Goal: Transaction & Acquisition: Download file/media

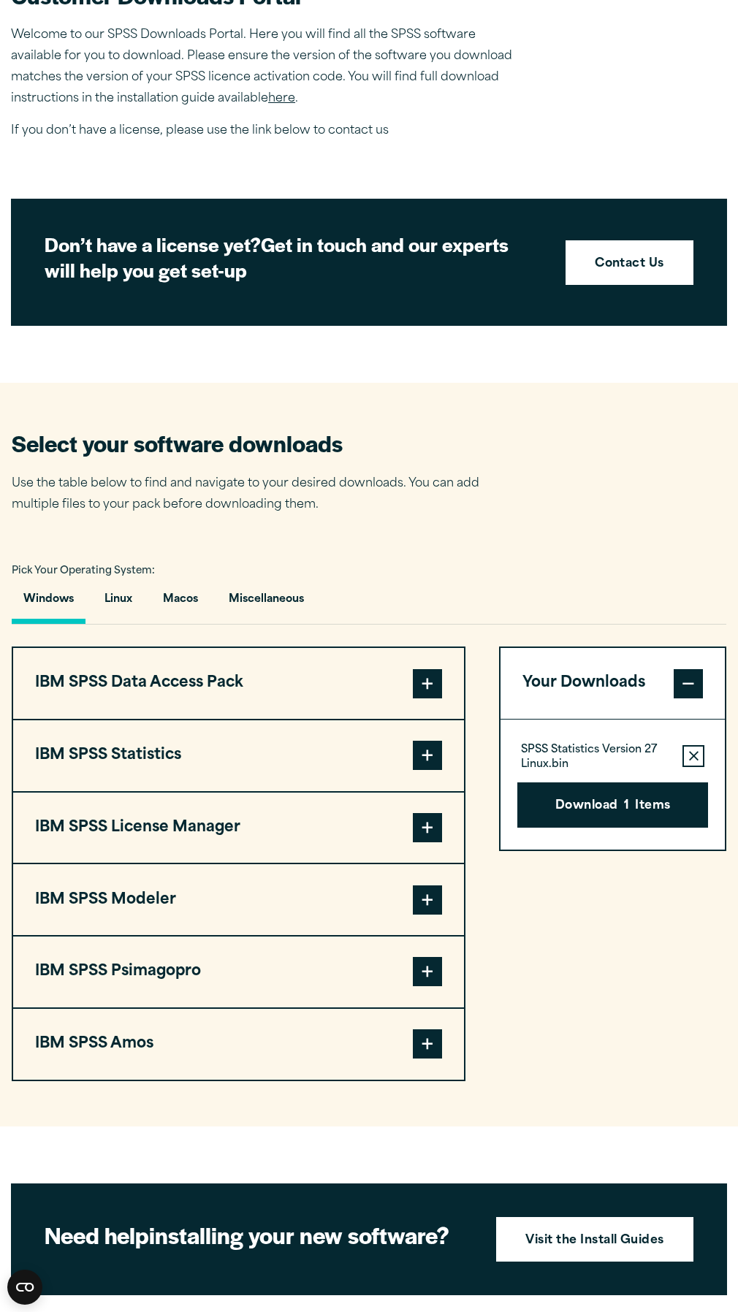
scroll to position [584, 0]
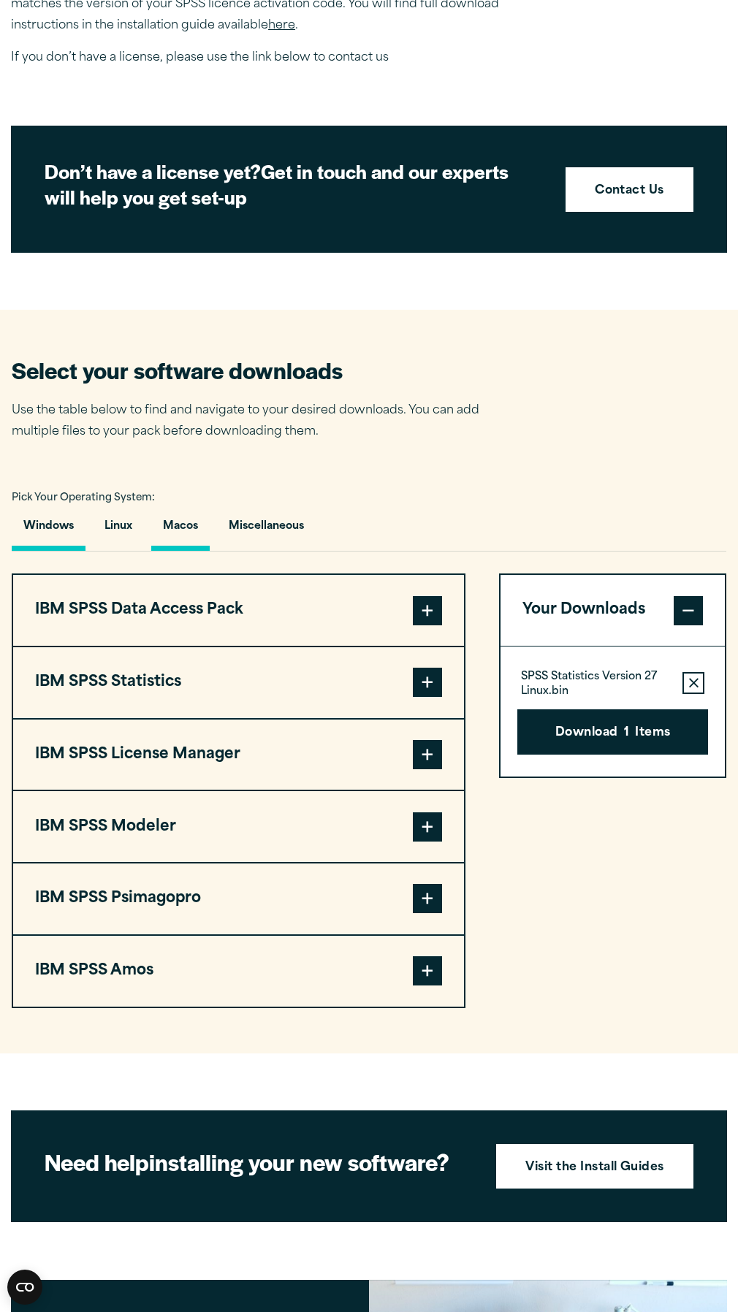
click at [203, 530] on button "Macos" at bounding box center [180, 530] width 58 height 42
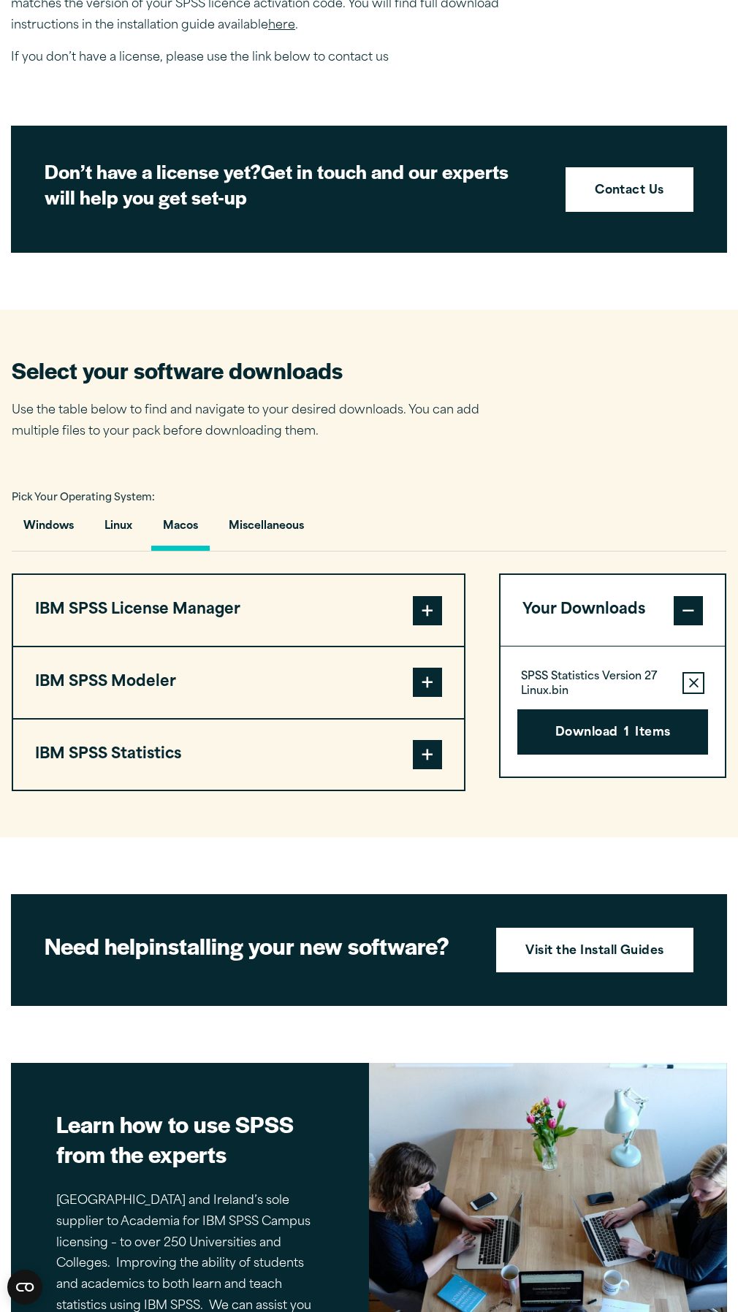
click at [441, 750] on span at bounding box center [427, 754] width 29 height 29
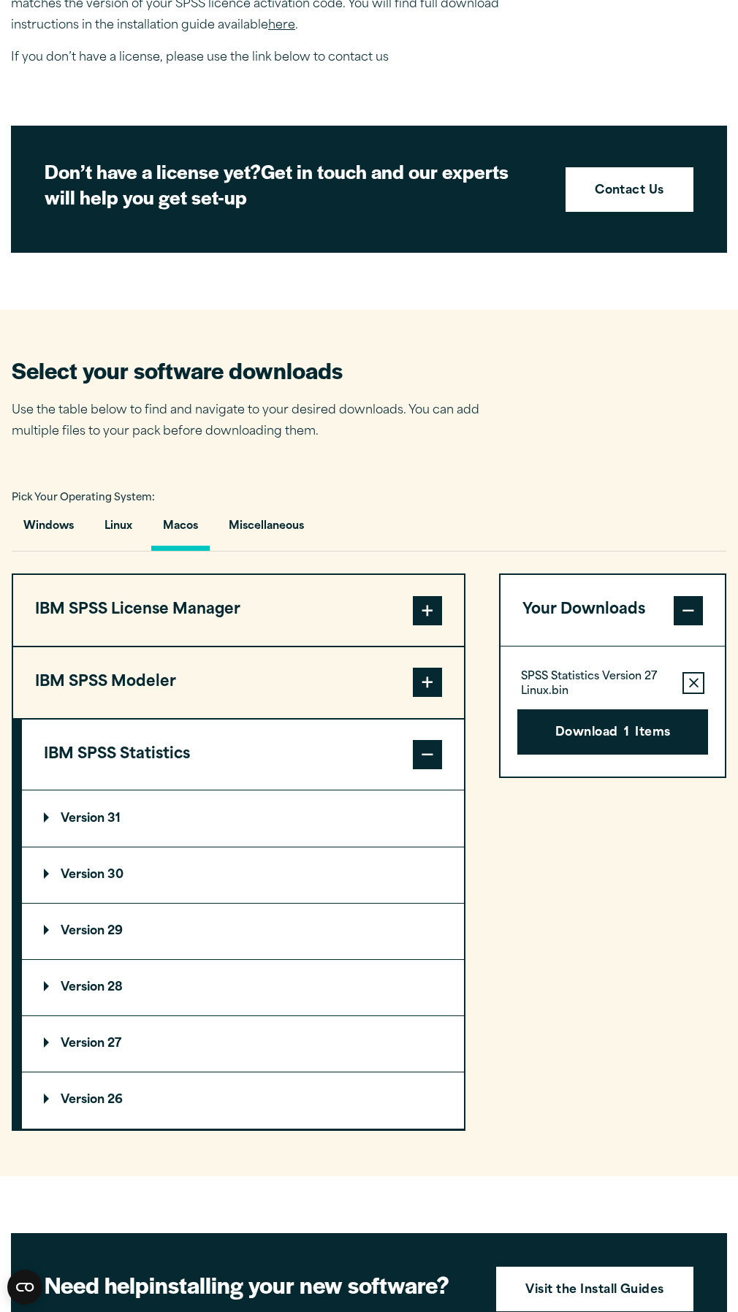
click at [180, 980] on summary "Version 28" at bounding box center [243, 988] width 442 height 56
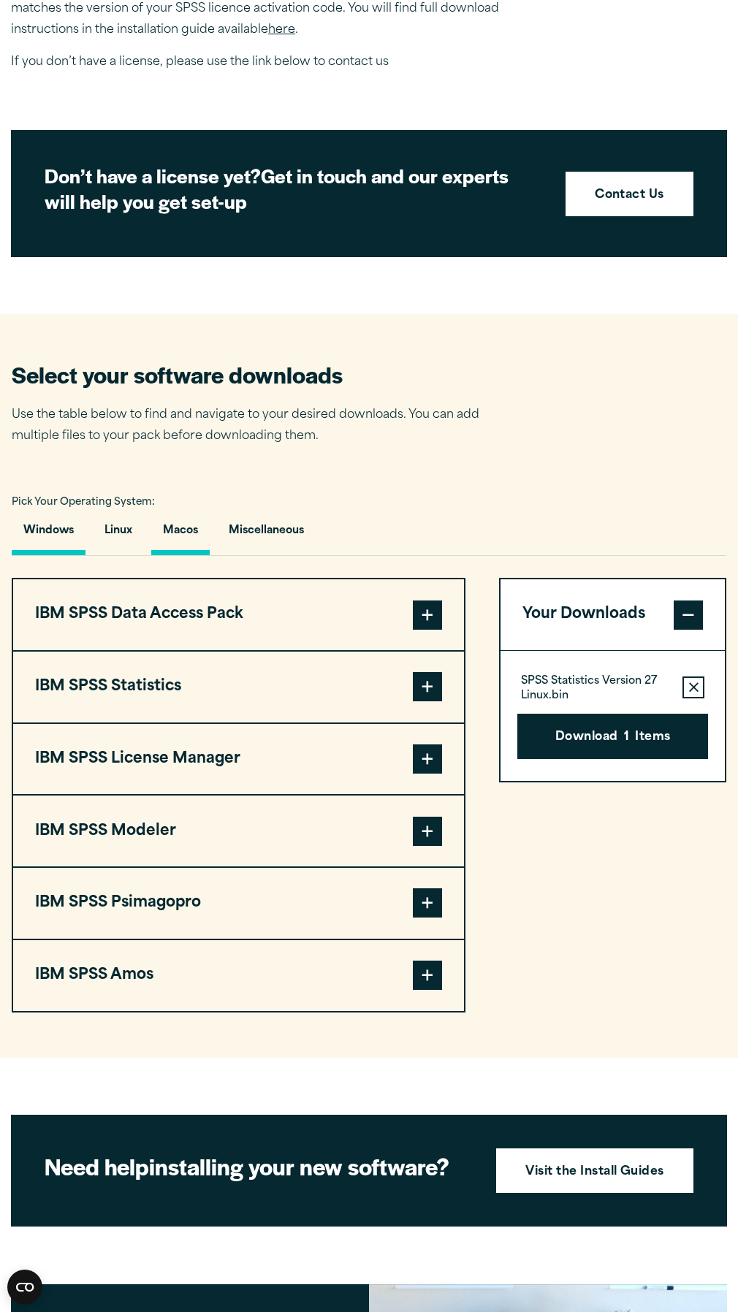
click at [196, 540] on button "Macos" at bounding box center [180, 534] width 58 height 42
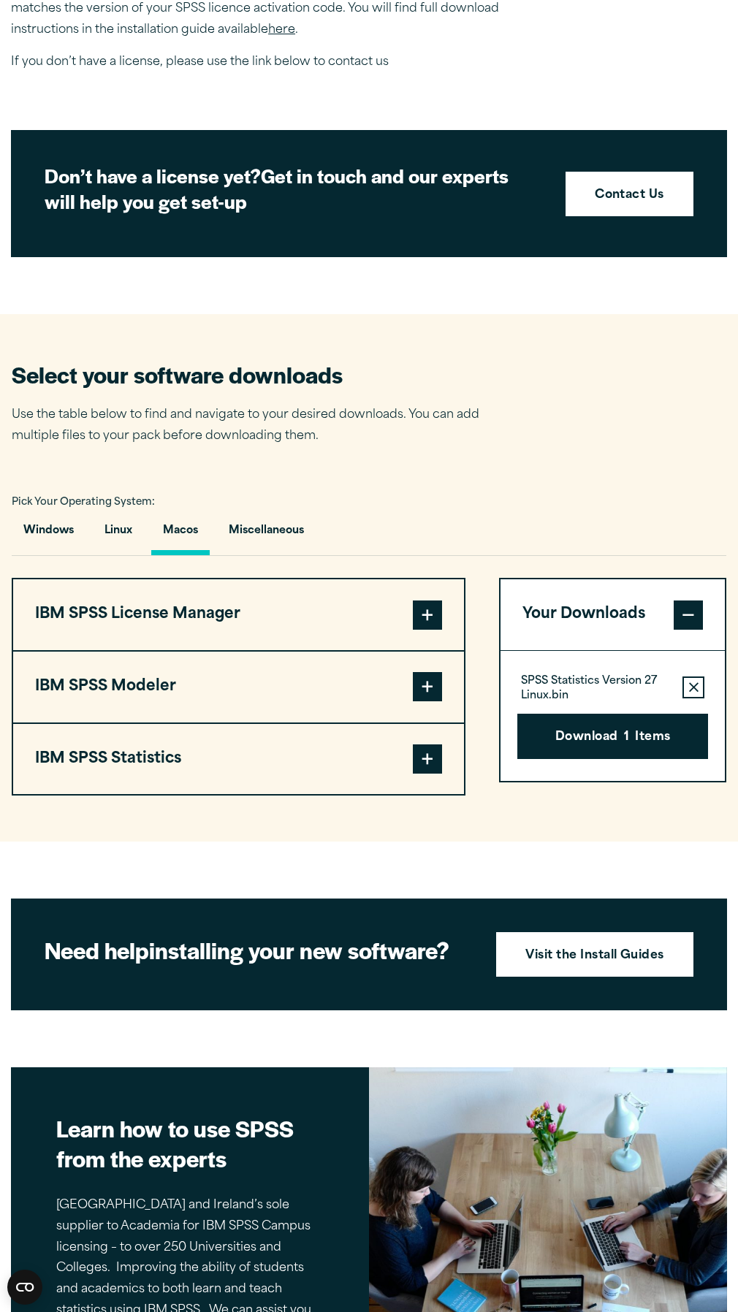
click at [430, 742] on button "IBM SPSS Statistics" at bounding box center [238, 759] width 451 height 71
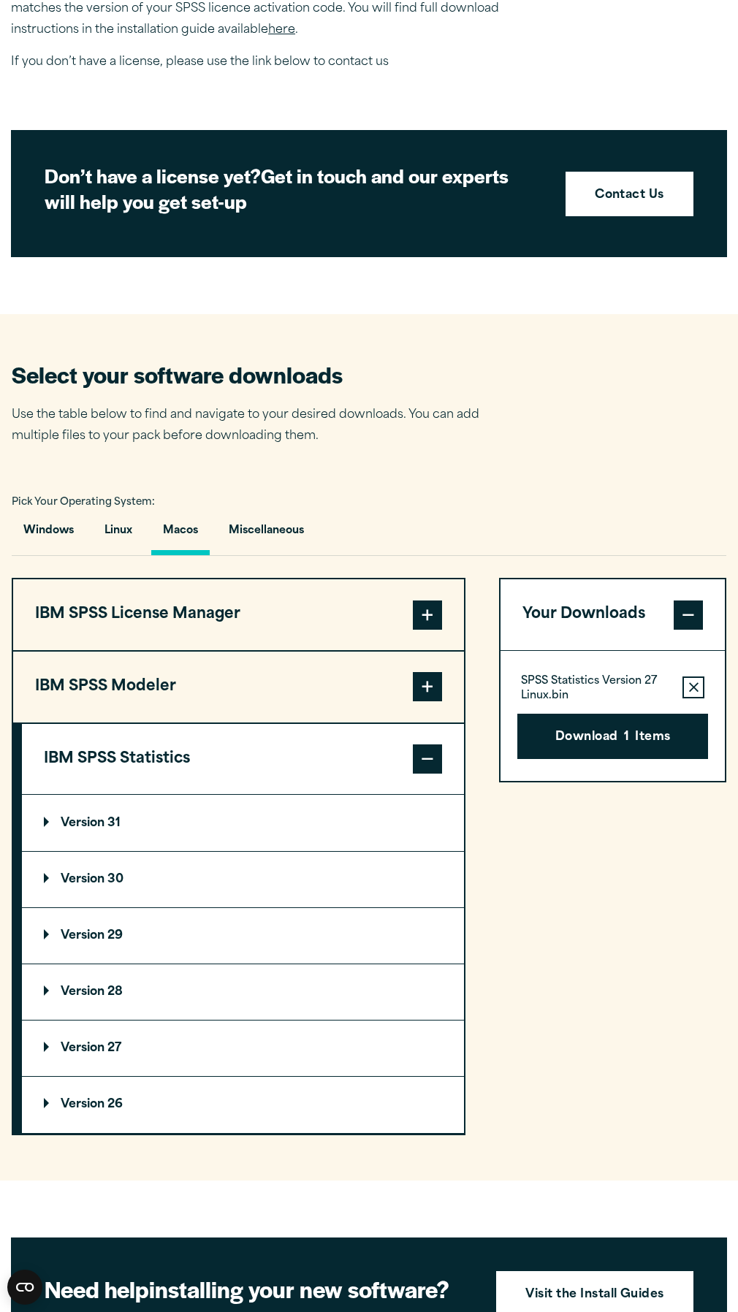
click at [125, 990] on summary "Version 28" at bounding box center [243, 992] width 442 height 56
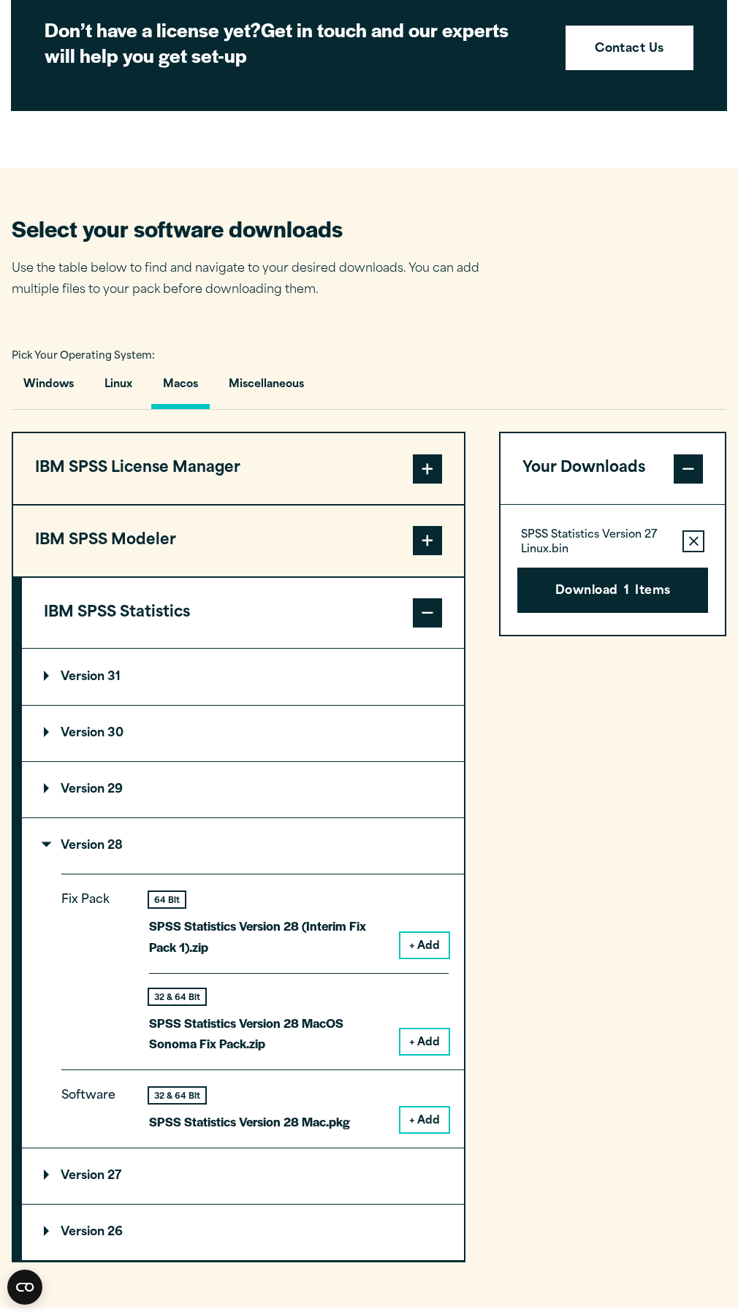
scroll to position [799, 0]
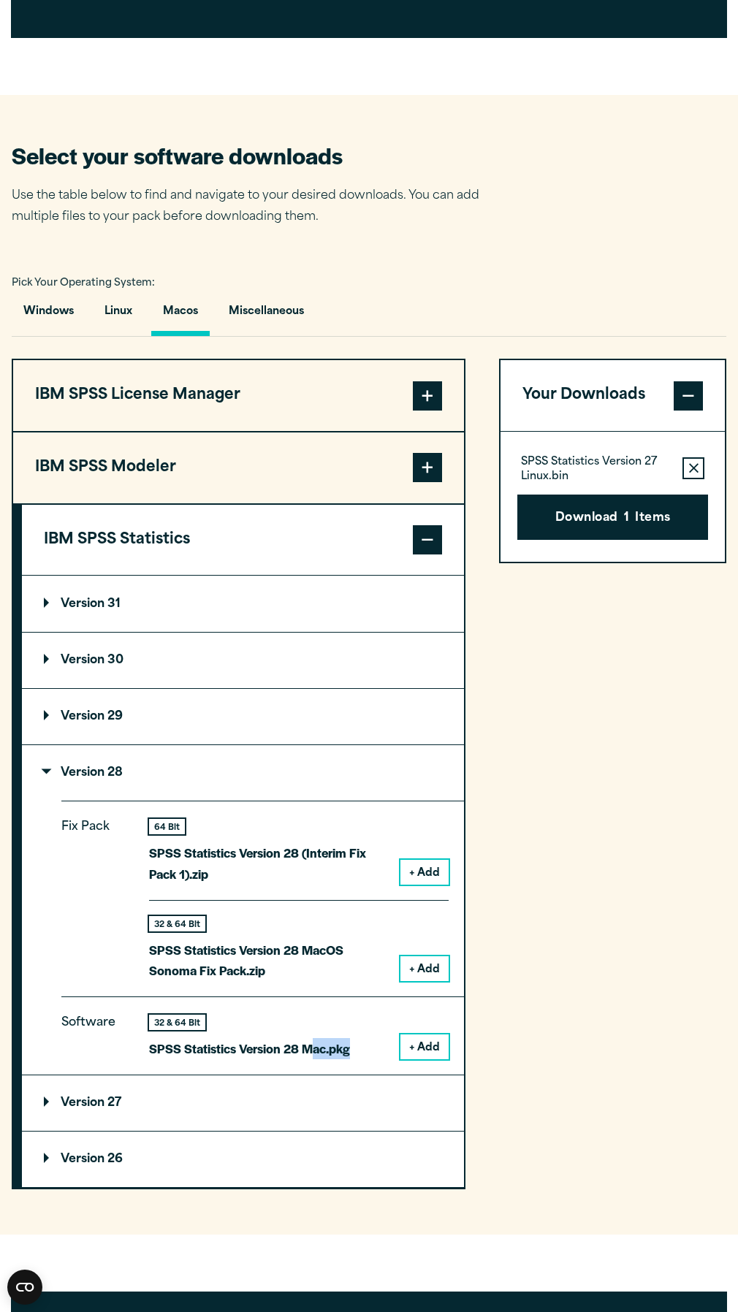
drag, startPoint x: 355, startPoint y: 1052, endPoint x: 309, endPoint y: 1052, distance: 46.0
click at [309, 1052] on div "32 & 64 Bit SPSS Statistics Version 28 Mac.pkg + Add" at bounding box center [298, 1036] width 299 height 45
drag, startPoint x: 309, startPoint y: 1052, endPoint x: 147, endPoint y: 952, distance: 190.1
click at [147, 952] on div "Fix Pack 64 Bit SPSS Statistics Version 28 (Interim Fix Pack 1).zip + Add 32 & …" at bounding box center [262, 898] width 402 height 196
copy p "SPSS Statistics Version 28 MacOS Sonoma Fix Pack.zip"
